Goal: Information Seeking & Learning: Learn about a topic

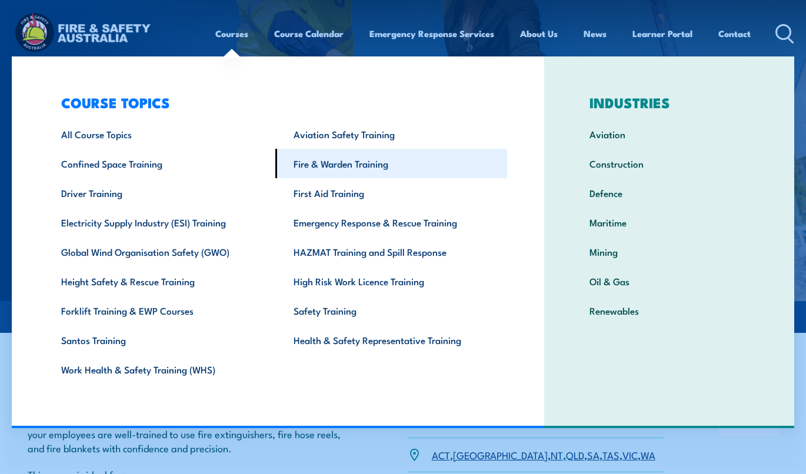
click at [356, 166] on link "Fire & Warden Training" at bounding box center [391, 163] width 232 height 29
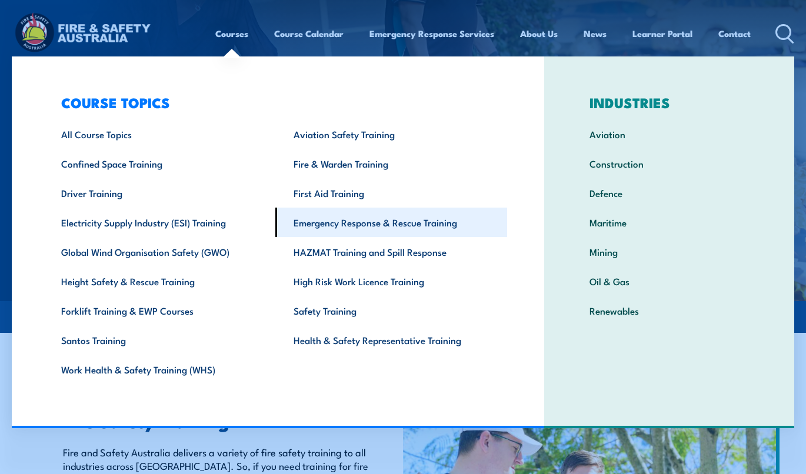
click at [352, 219] on link "Emergency Response & Rescue Training" at bounding box center [391, 222] width 232 height 29
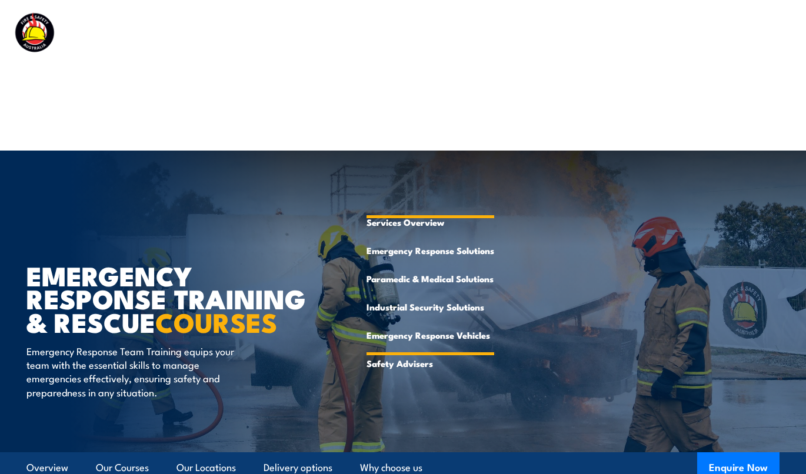
click at [419, 335] on link "Emergency Response Vehicles" at bounding box center [430, 335] width 128 height 28
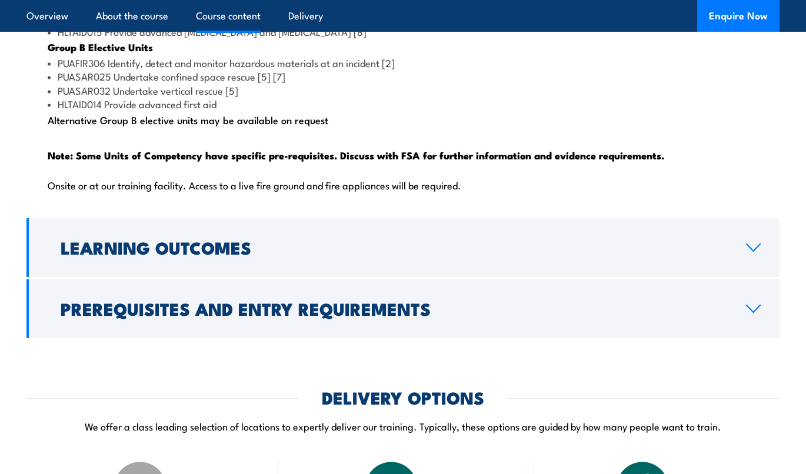
scroll to position [1306, 0]
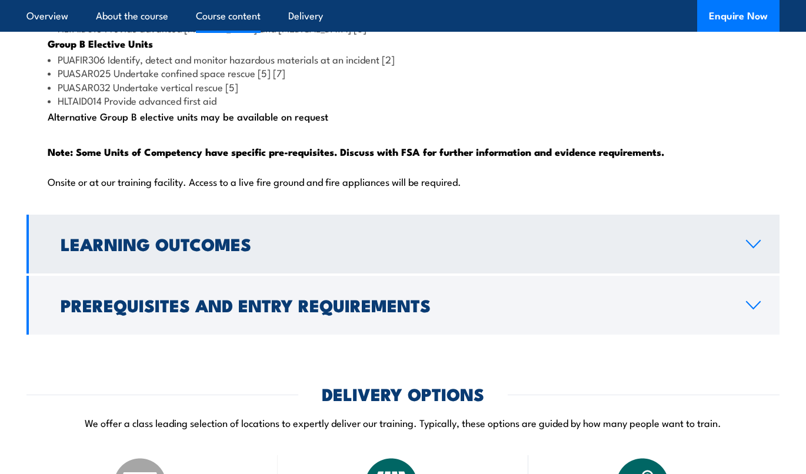
click at [735, 272] on link "Learning Outcomes" at bounding box center [402, 244] width 753 height 59
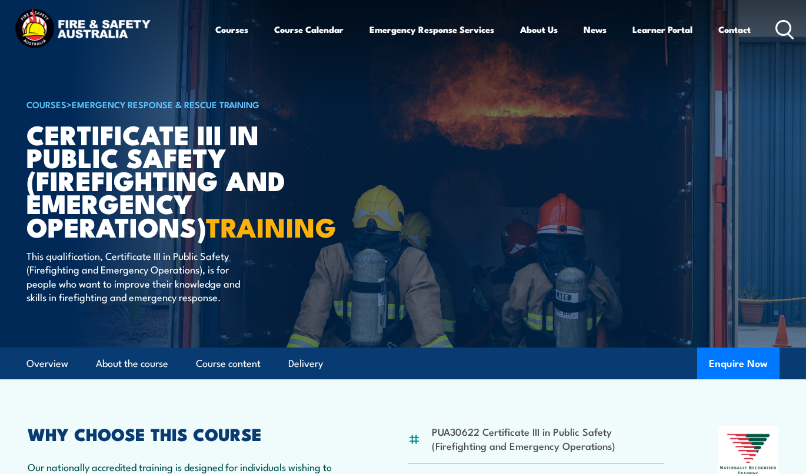
scroll to position [0, 0]
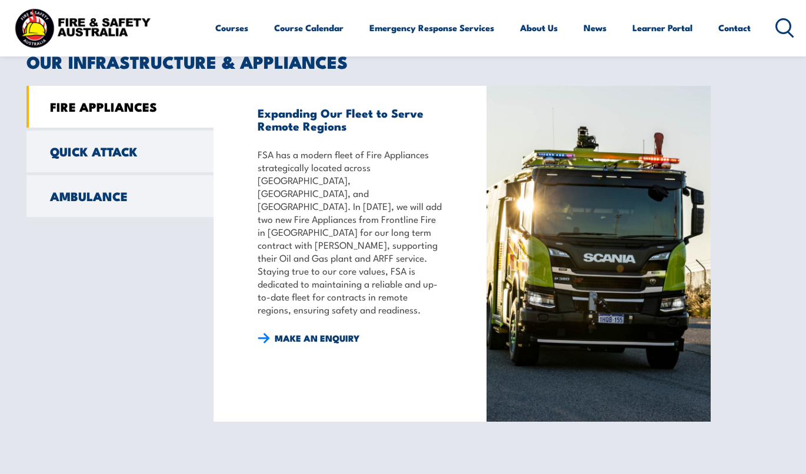
scroll to position [929, 0]
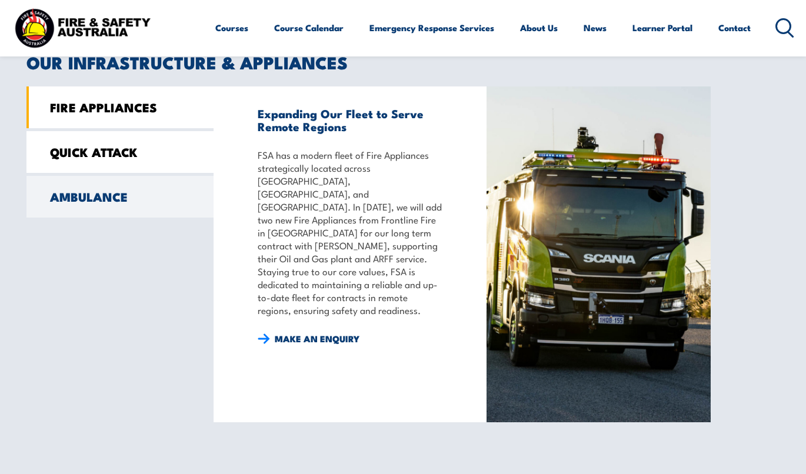
click at [146, 151] on link "QUICK ATTACK" at bounding box center [119, 152] width 187 height 42
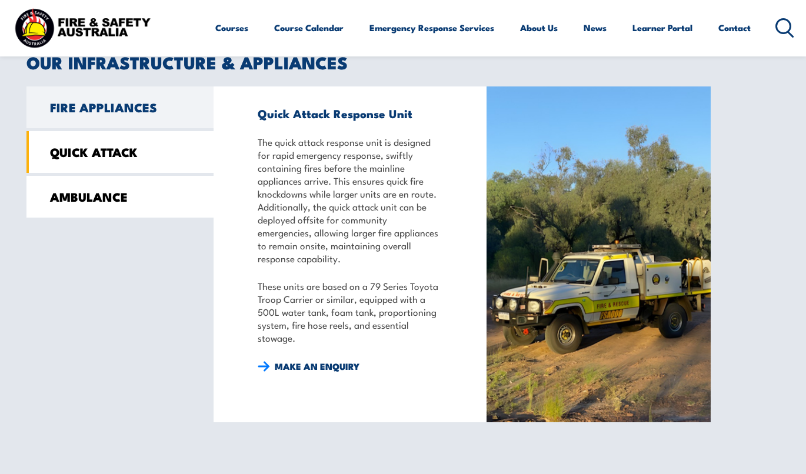
click at [139, 188] on link "AMBULANCE" at bounding box center [119, 197] width 187 height 42
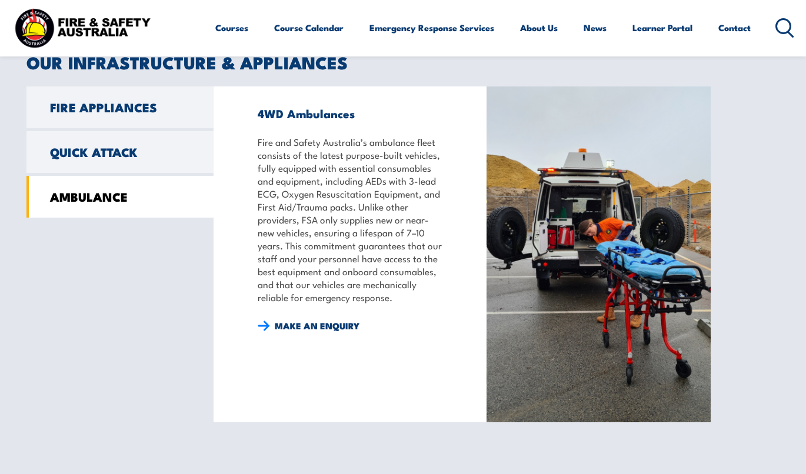
click at [593, 241] on img at bounding box center [598, 254] width 224 height 336
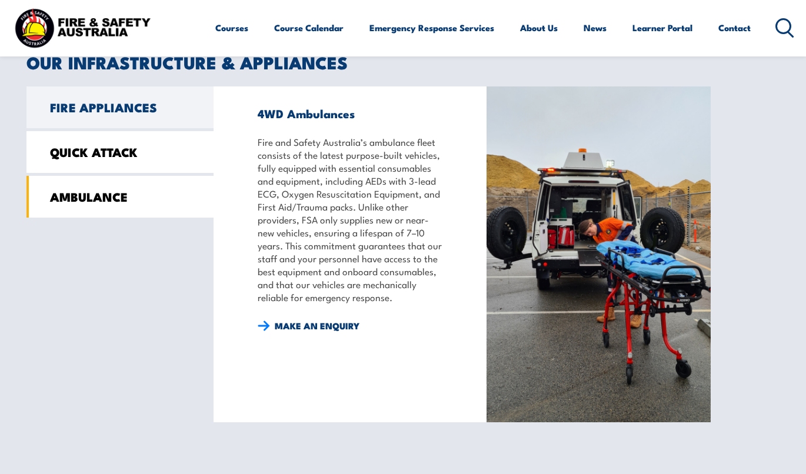
click at [47, 151] on link "QUICK ATTACK" at bounding box center [119, 152] width 187 height 42
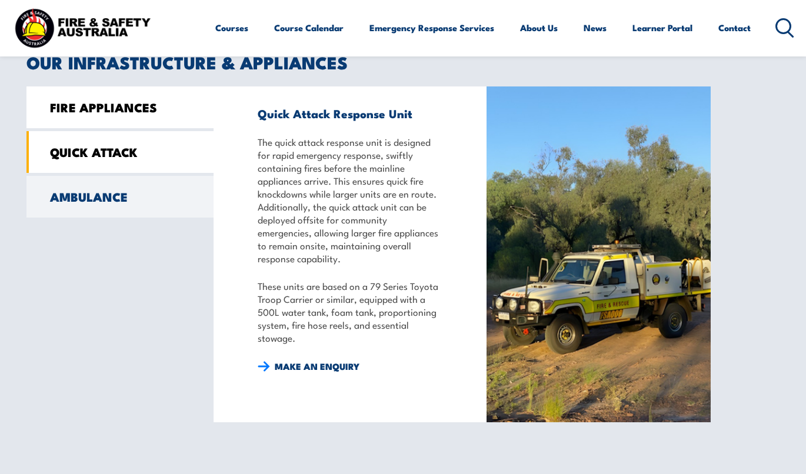
click at [139, 103] on link "FIRE APPLIANCES" at bounding box center [119, 107] width 187 height 42
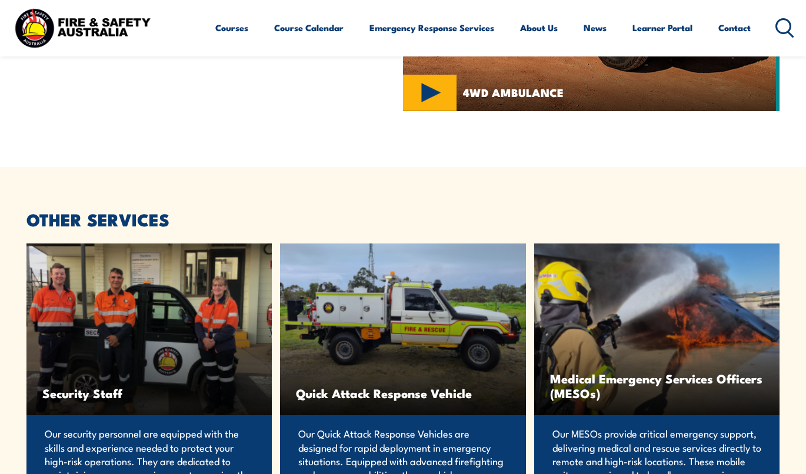
scroll to position [2351, 0]
